Goal: Information Seeking & Learning: Learn about a topic

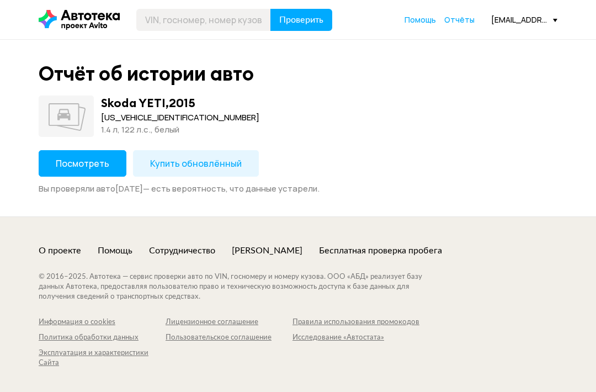
click at [75, 161] on span "Посмотреть" at bounding box center [83, 163] width 54 height 12
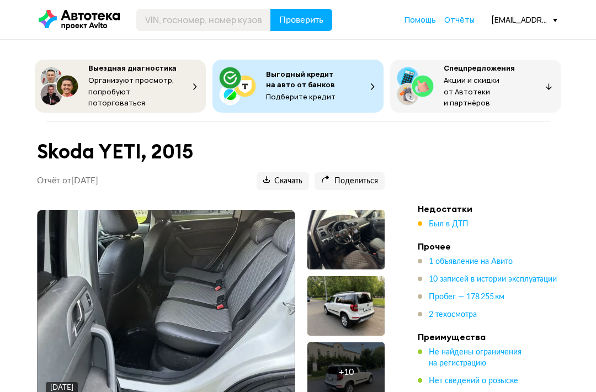
click at [440, 221] on span "Был в ДТП" at bounding box center [449, 224] width 40 height 8
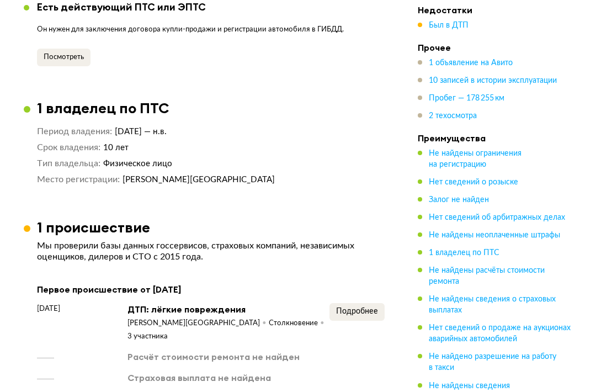
scroll to position [1515, 0]
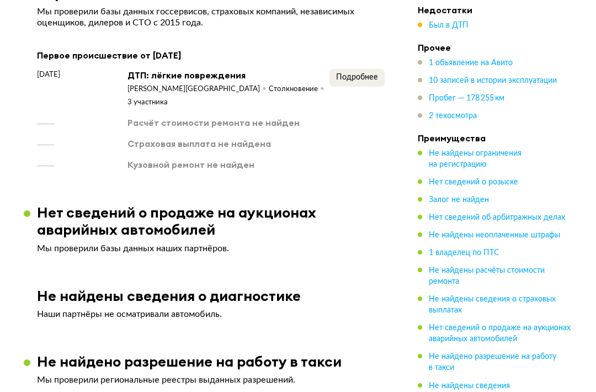
click at [357, 69] on button "Подробнее" at bounding box center [356, 78] width 55 height 18
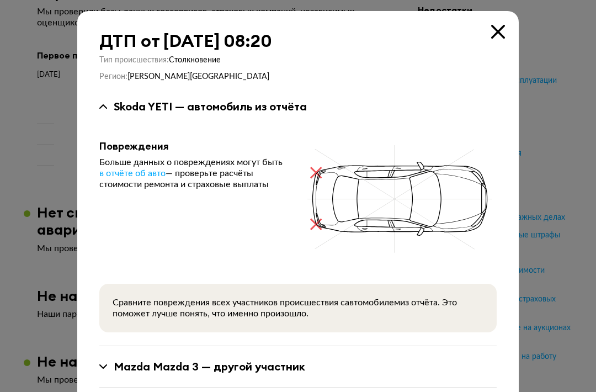
scroll to position [0, 0]
click at [499, 33] on icon at bounding box center [498, 32] width 14 height 14
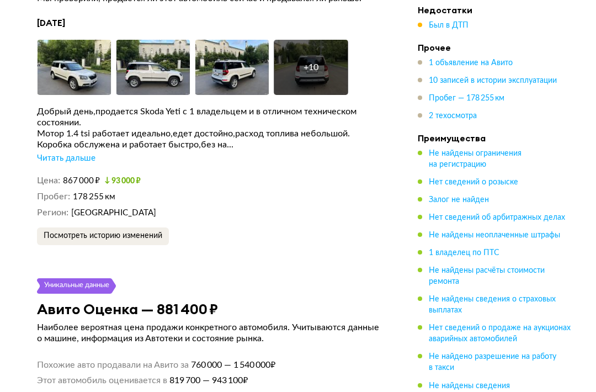
scroll to position [2130, 0]
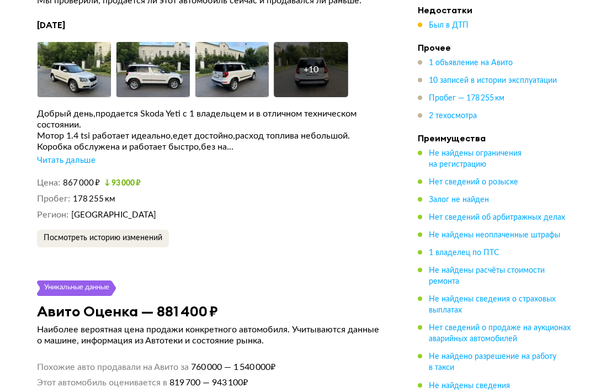
click at [65, 234] on span "Посмотреть историю изменений" at bounding box center [103, 238] width 119 height 8
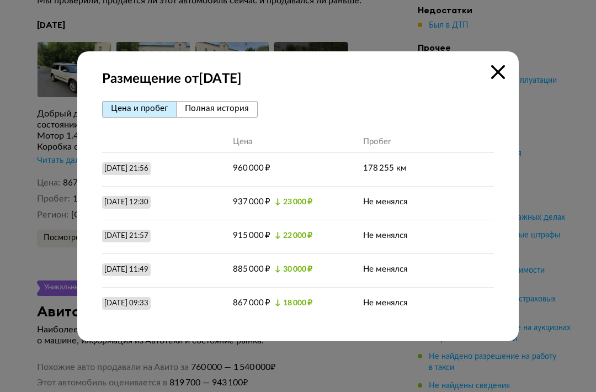
click at [18, 163] on div at bounding box center [298, 196] width 596 height 392
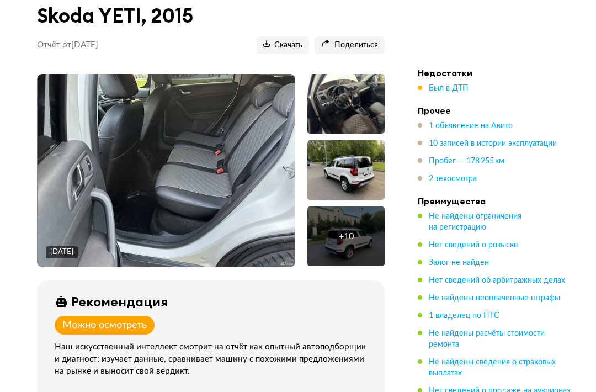
scroll to position [134, 0]
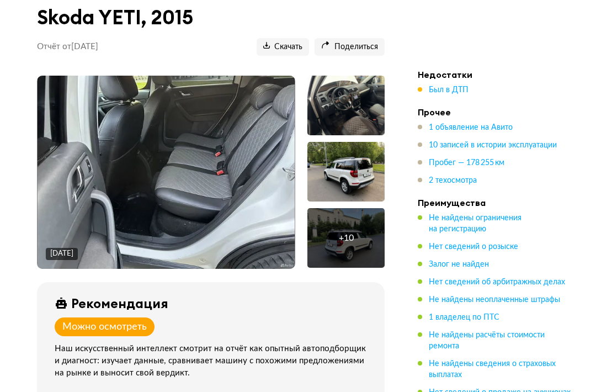
click at [103, 148] on img at bounding box center [167, 172] width 258 height 193
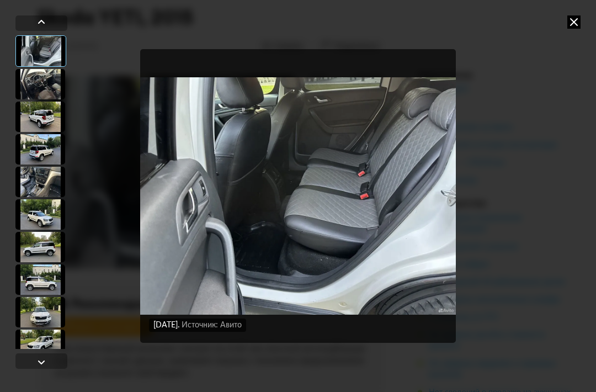
click at [39, 51] on div at bounding box center [40, 50] width 51 height 31
click at [38, 81] on div at bounding box center [40, 84] width 50 height 30
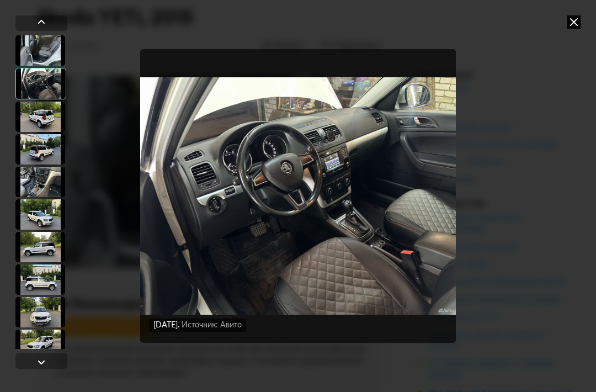
click at [39, 121] on div at bounding box center [40, 117] width 50 height 30
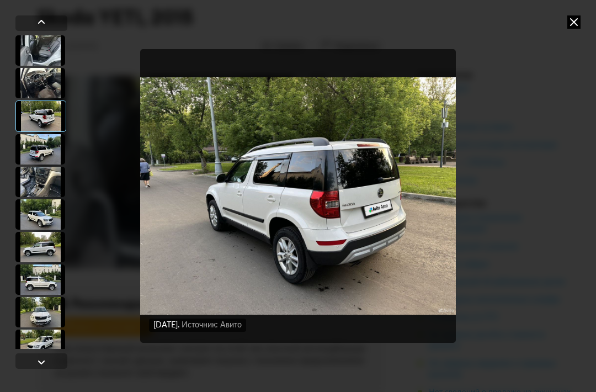
click at [40, 152] on div at bounding box center [40, 149] width 50 height 30
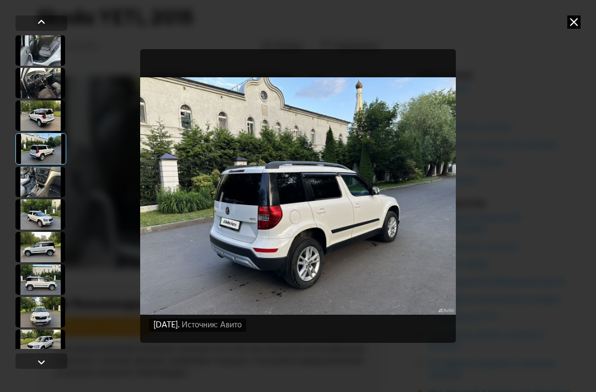
click at [38, 183] on div at bounding box center [40, 182] width 50 height 30
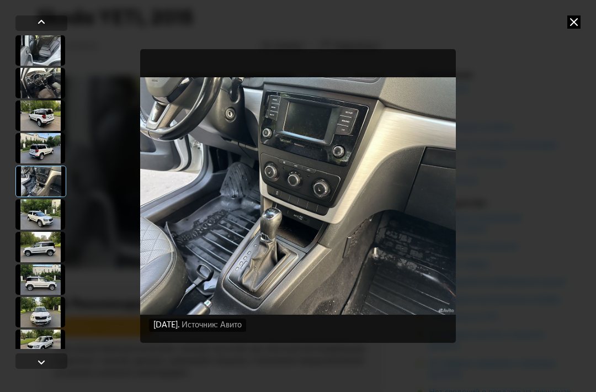
click at [36, 216] on div at bounding box center [40, 214] width 50 height 30
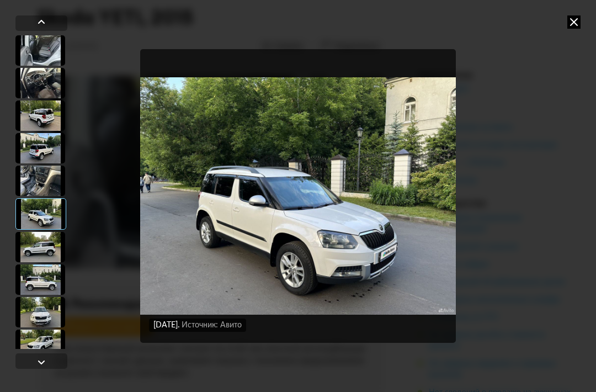
click at [36, 246] on div at bounding box center [40, 247] width 50 height 30
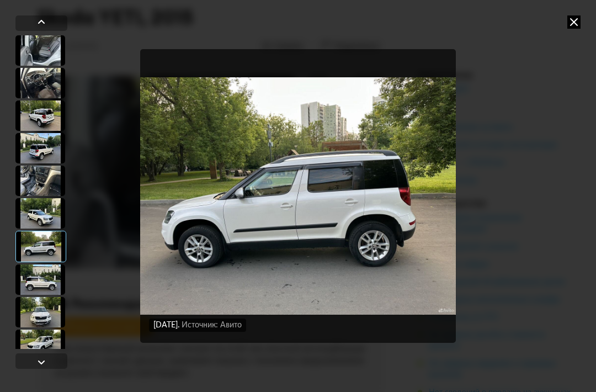
click at [40, 275] on div at bounding box center [40, 279] width 50 height 30
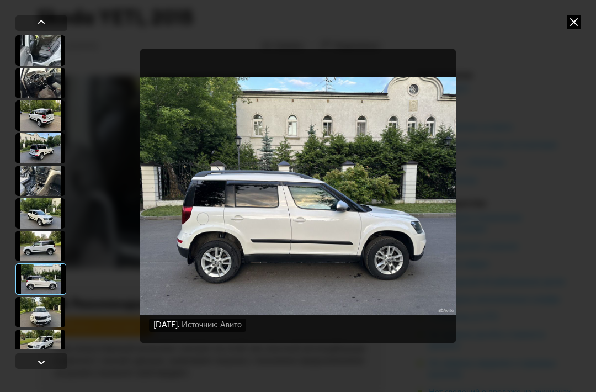
click at [41, 313] on div at bounding box center [40, 312] width 50 height 30
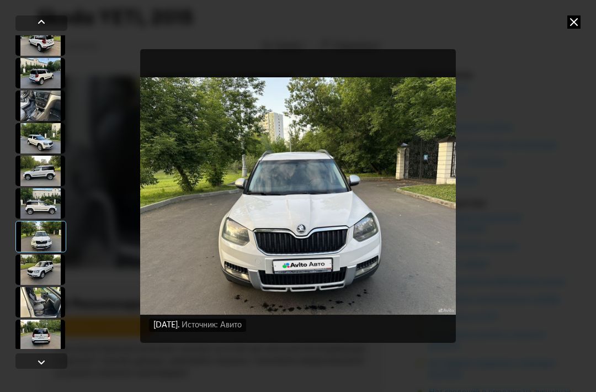
scroll to position [81, 0]
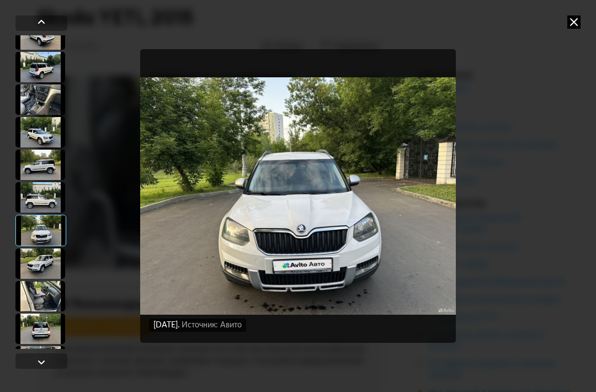
click at [40, 261] on div at bounding box center [40, 263] width 50 height 30
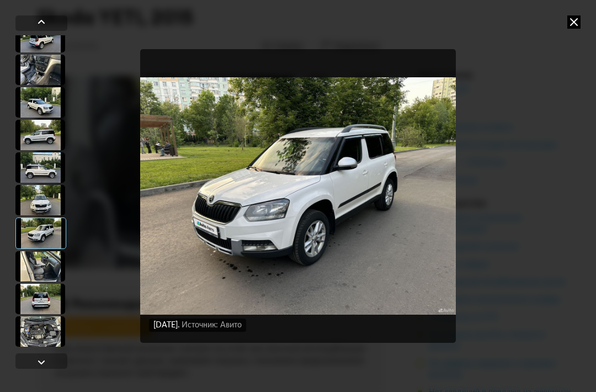
scroll to position [111, 0]
click at [36, 267] on div at bounding box center [40, 266] width 50 height 30
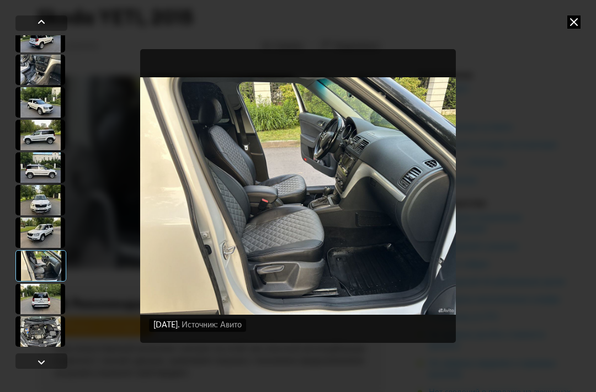
click at [40, 300] on div at bounding box center [40, 299] width 50 height 30
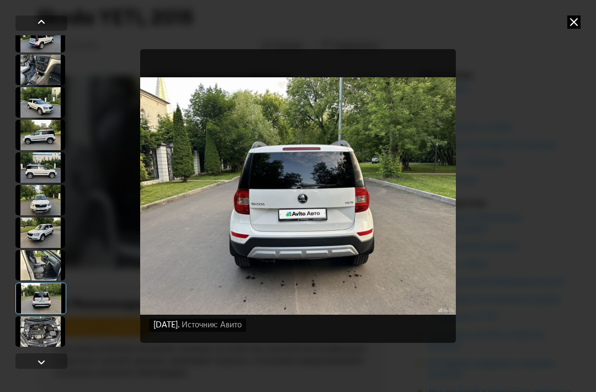
click at [38, 326] on div at bounding box center [40, 331] width 50 height 30
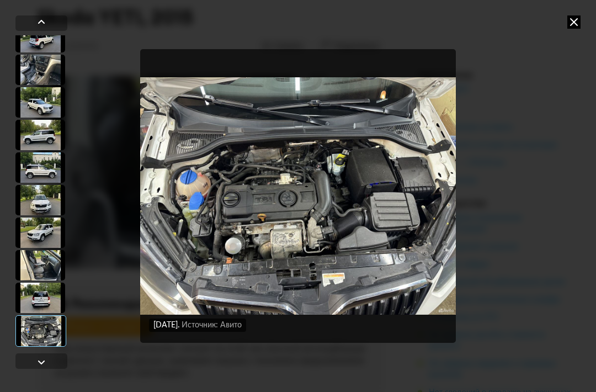
click at [578, 26] on icon at bounding box center [573, 21] width 13 height 13
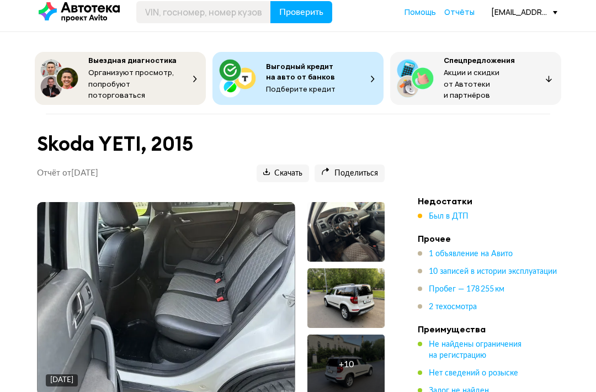
scroll to position [5, 0]
